Goal: Transaction & Acquisition: Register for event/course

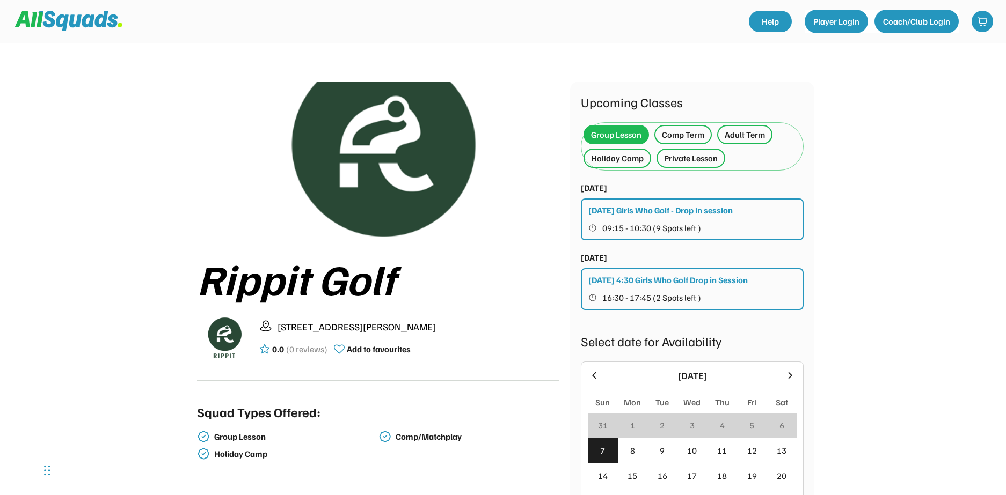
click at [681, 154] on div "Private Lesson" at bounding box center [691, 158] width 54 height 13
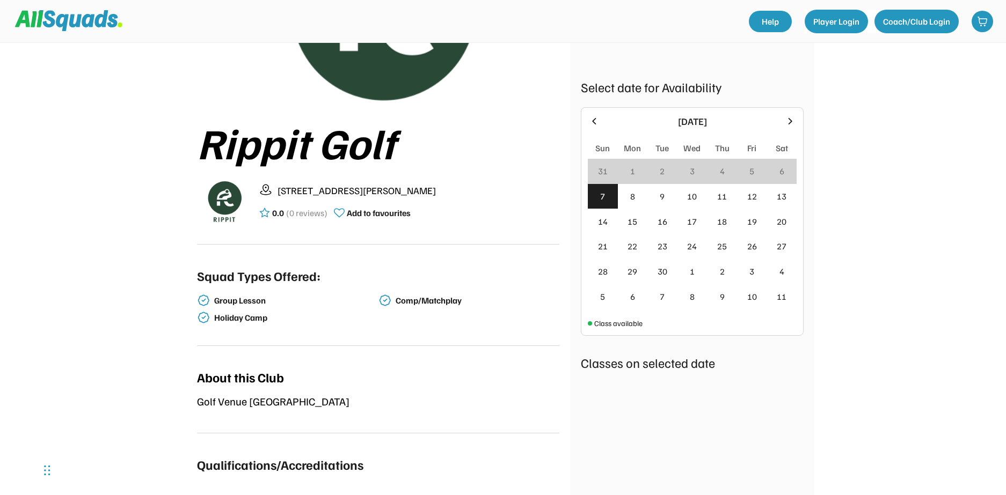
scroll to position [161, 0]
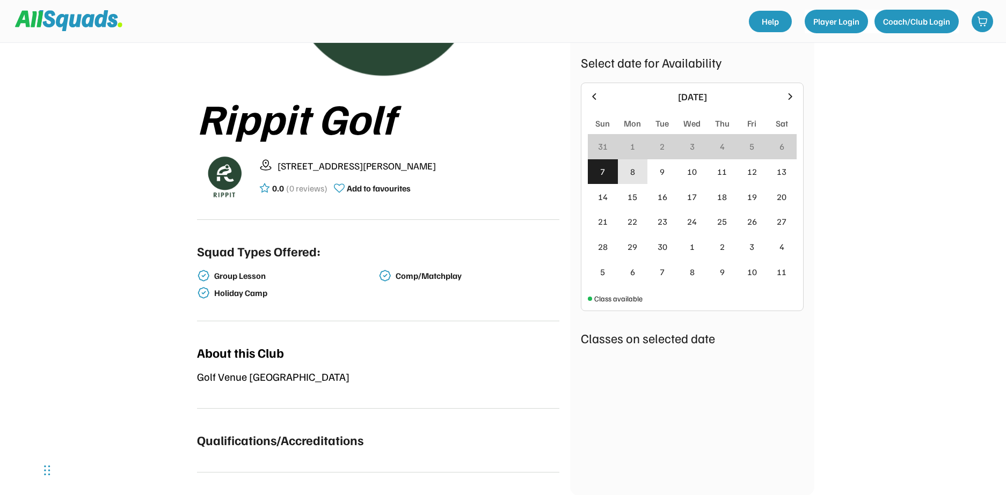
click at [643, 173] on div "8" at bounding box center [633, 171] width 30 height 25
click at [691, 176] on div "10" at bounding box center [692, 171] width 10 height 13
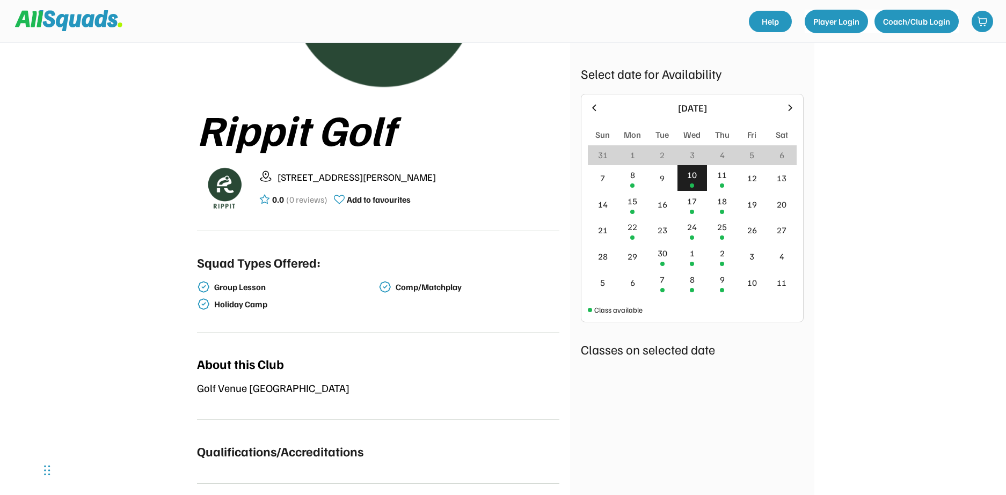
scroll to position [156, 0]
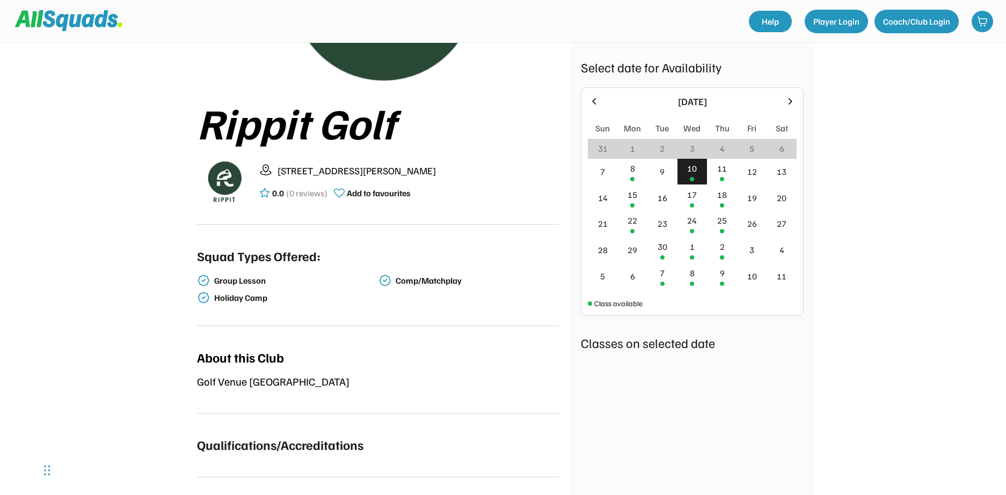
click at [694, 172] on div "10" at bounding box center [692, 168] width 10 height 13
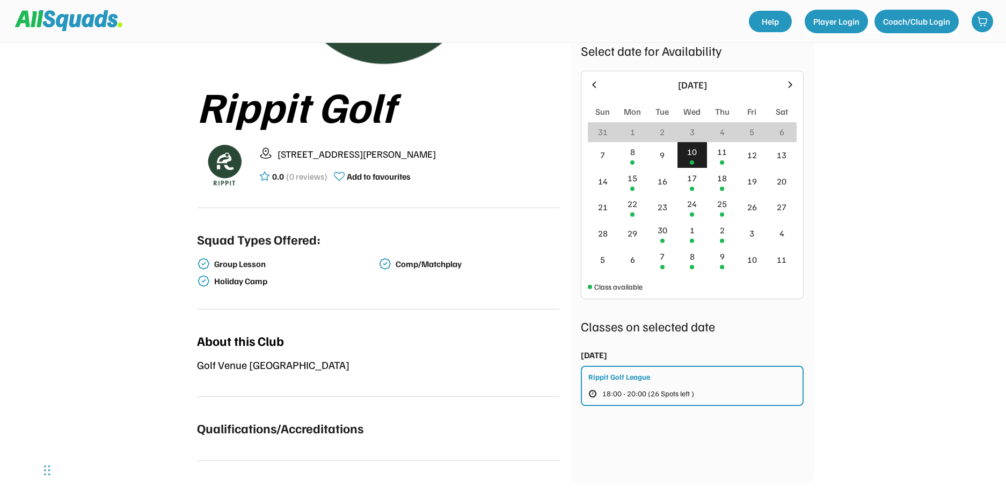
scroll to position [268, 0]
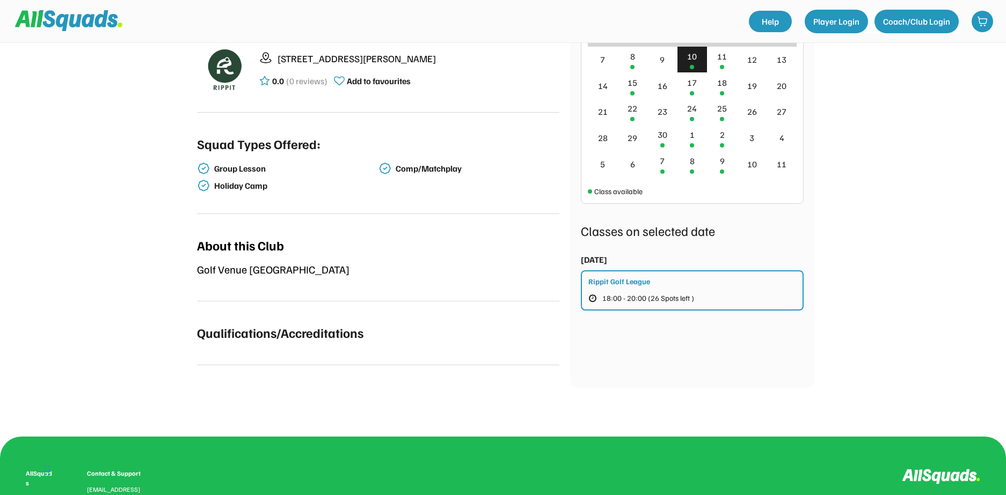
click at [699, 289] on div "Rippit Golf League 18:00 - 20:00 (26 Spots left )" at bounding box center [692, 291] width 223 height 40
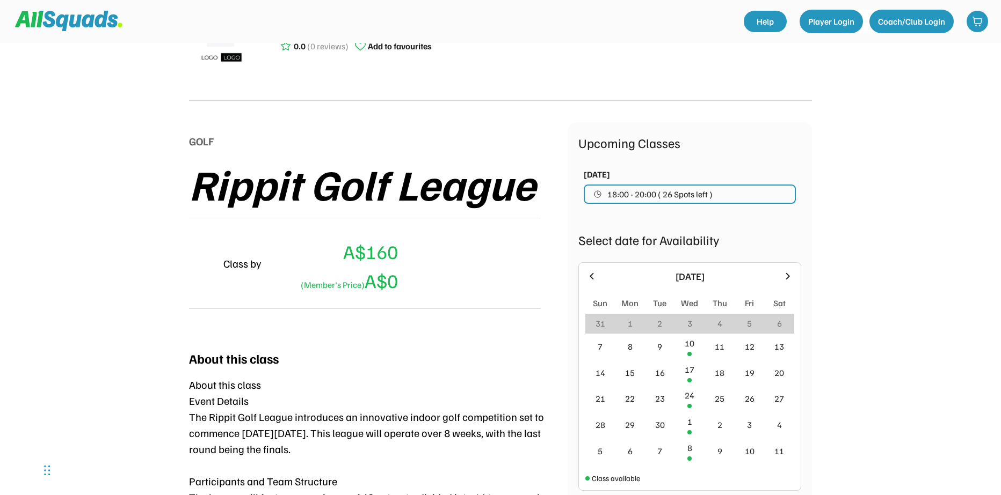
scroll to position [54, 0]
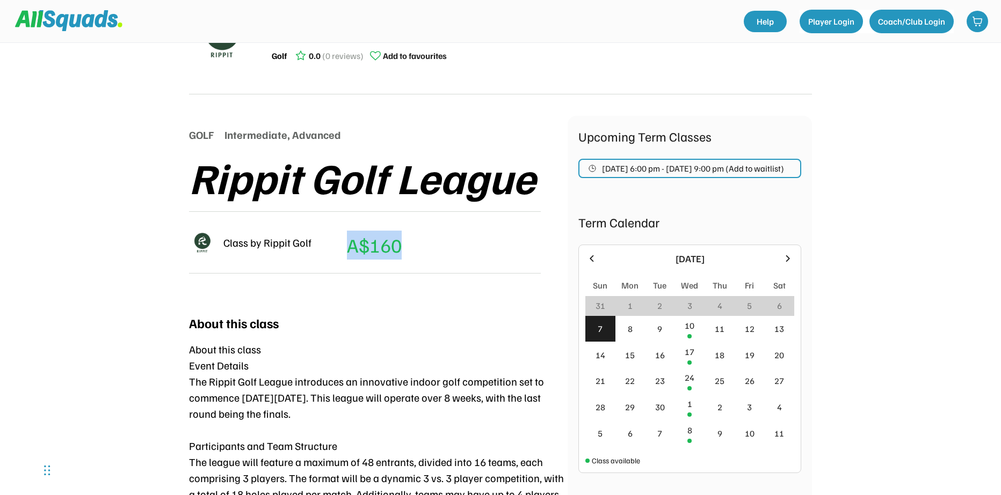
drag, startPoint x: 313, startPoint y: 251, endPoint x: 450, endPoint y: 244, distance: 137.1
click at [421, 243] on div "Class by Rippit Golf A$160 (Member's Price) A" at bounding box center [365, 242] width 352 height 62
click at [476, 244] on div "Class by Rippit Golf A$160 (Member's Price) A" at bounding box center [365, 242] width 352 height 62
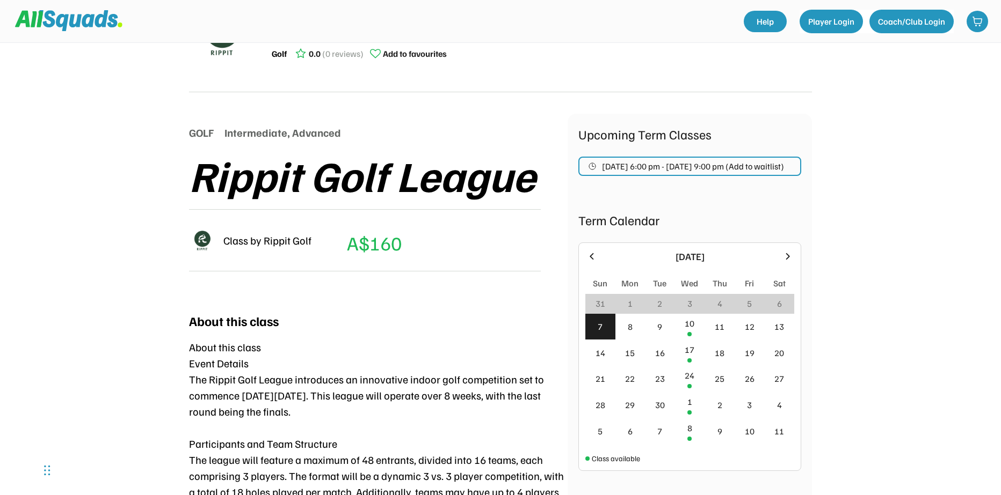
scroll to position [0, 0]
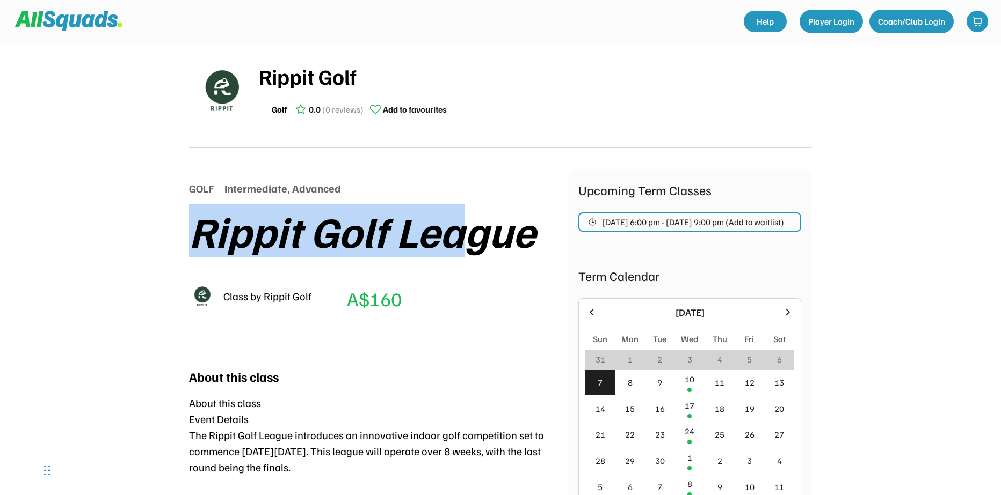
drag, startPoint x: 169, startPoint y: 238, endPoint x: 463, endPoint y: 231, distance: 293.7
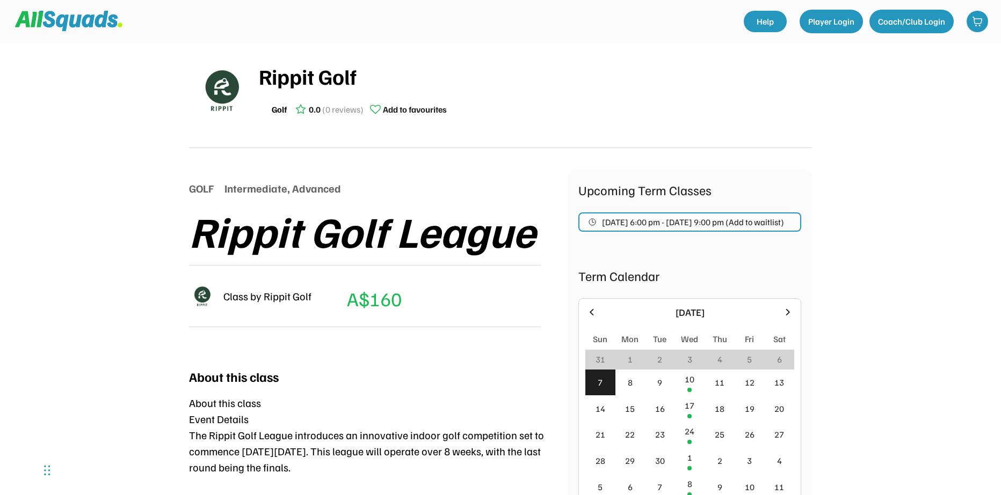
click at [494, 179] on div "GOLF Intermediate, Advanced Rippit Golf League Class by Rippit Golf A$160 (Memb…" at bounding box center [378, 257] width 378 height 174
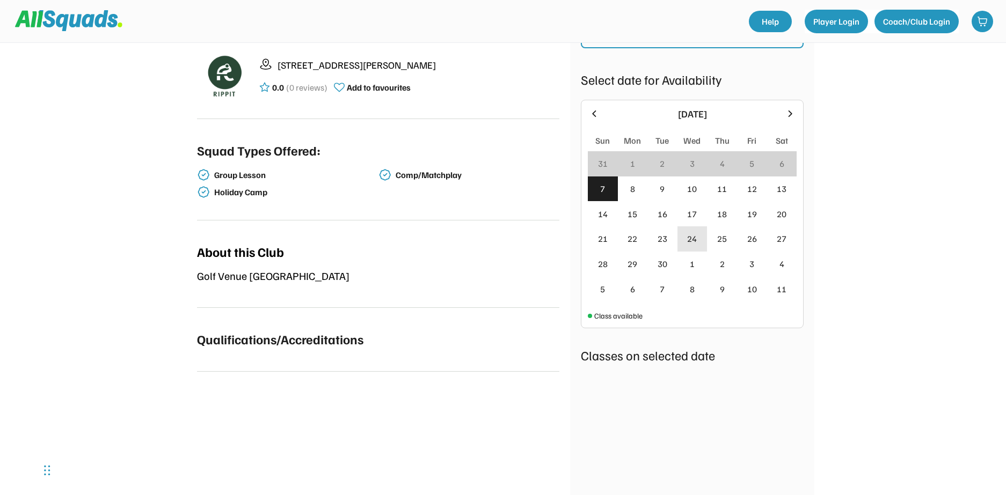
scroll to position [268, 0]
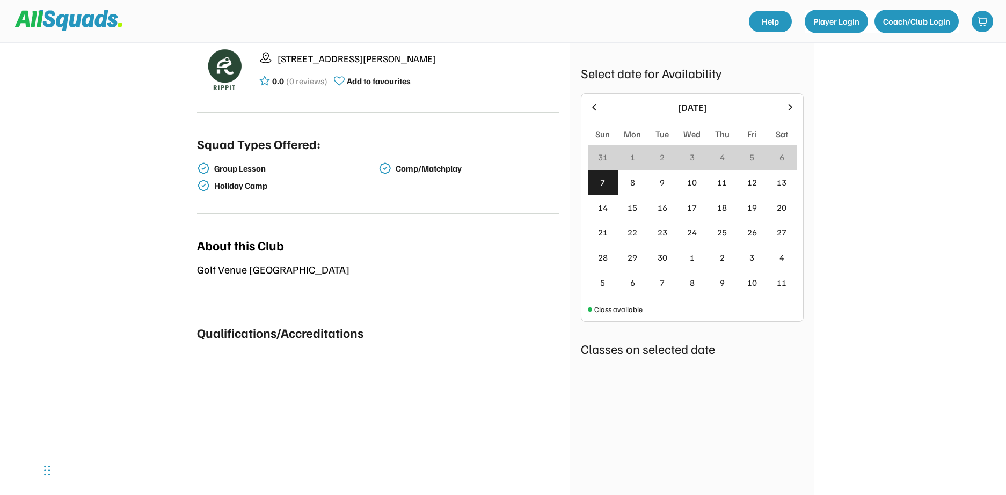
click at [789, 105] on icon at bounding box center [791, 107] width 4 height 6
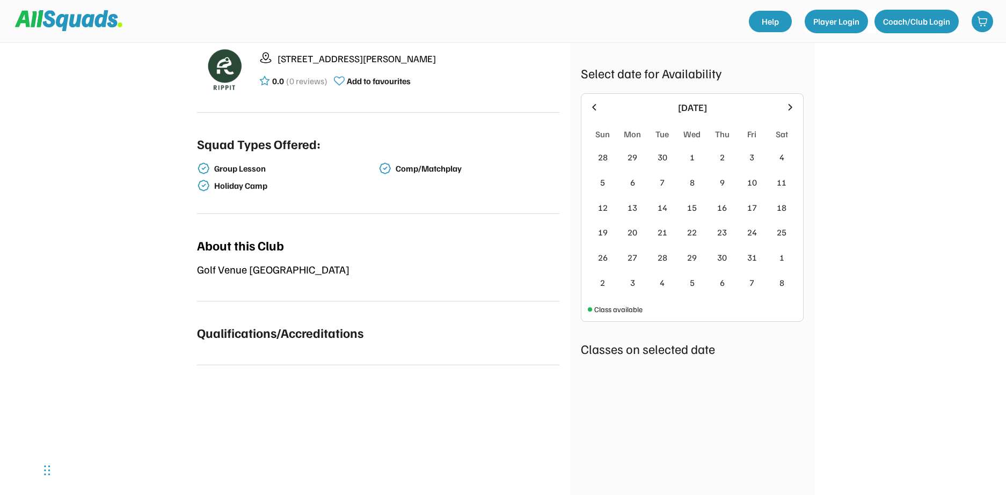
click at [787, 106] on icon at bounding box center [790, 107] width 12 height 12
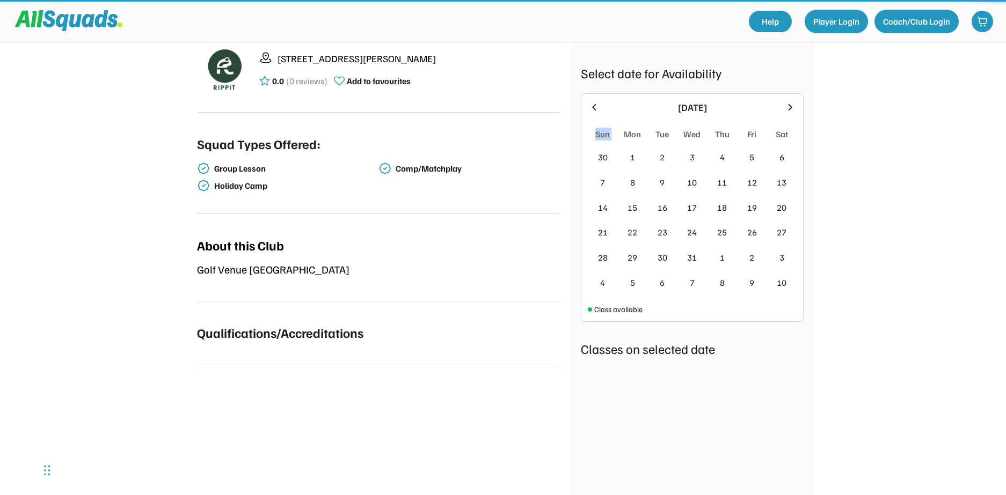
click at [787, 106] on icon at bounding box center [790, 107] width 12 height 12
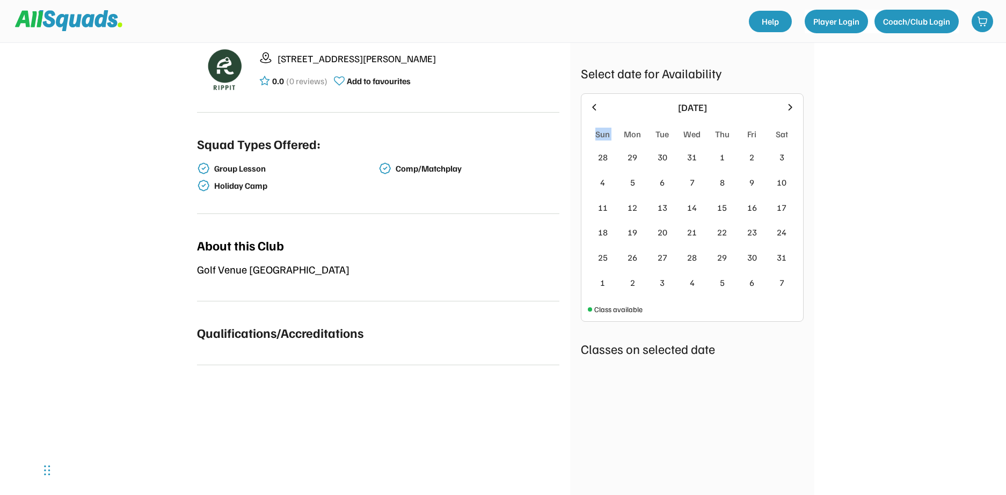
click at [787, 106] on icon at bounding box center [790, 107] width 12 height 12
click at [863, 161] on div "Rippit Golf 20 Curley Rd, Broadmeadow NSW 2305, Australia 0.0 (0 reviews) Add t…" at bounding box center [503, 254] width 1006 height 1044
click at [594, 111] on icon at bounding box center [594, 107] width 12 height 12
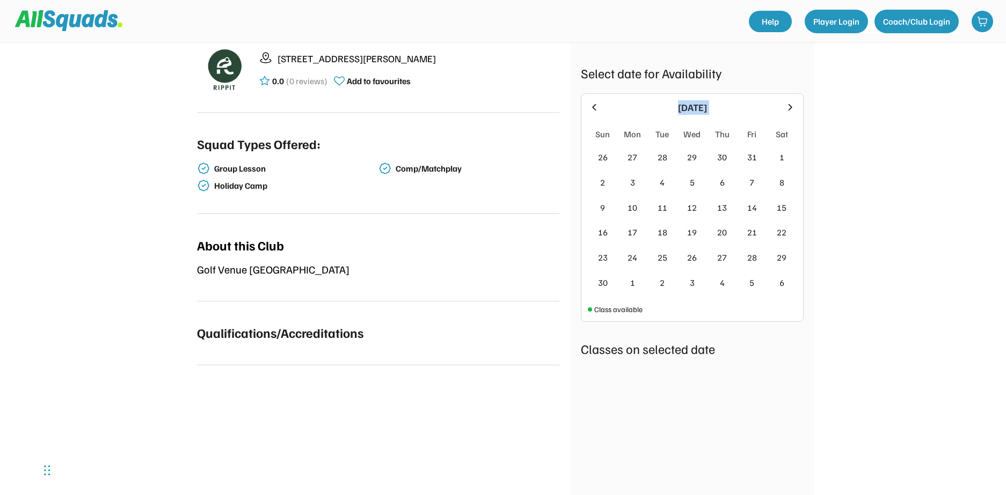
click at [594, 111] on icon at bounding box center [594, 107] width 12 height 12
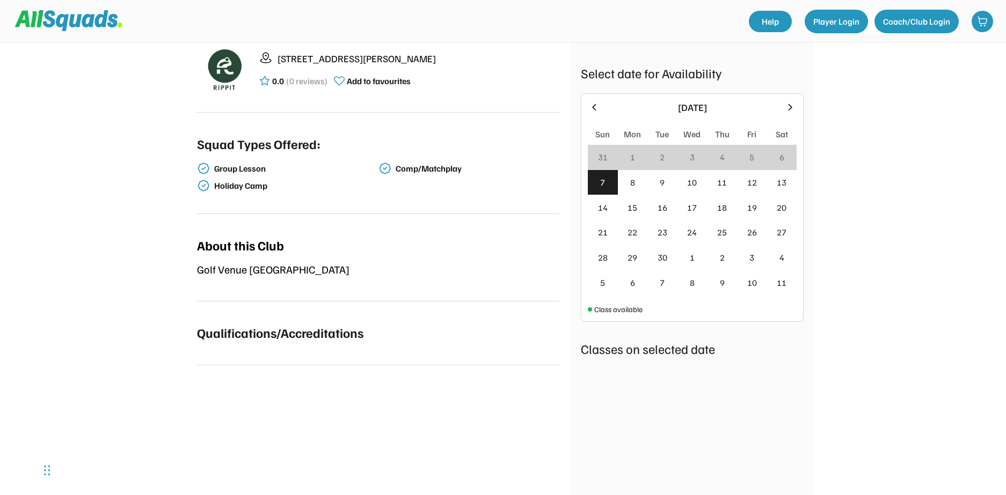
click at [472, 310] on div "Rippit Golf 20 Curley Rd, Broadmeadow NSW 2305, Australia 0.0 (0 reviews) Add t…" at bounding box center [378, 89] width 362 height 552
